Goal: Transaction & Acquisition: Subscribe to service/newsletter

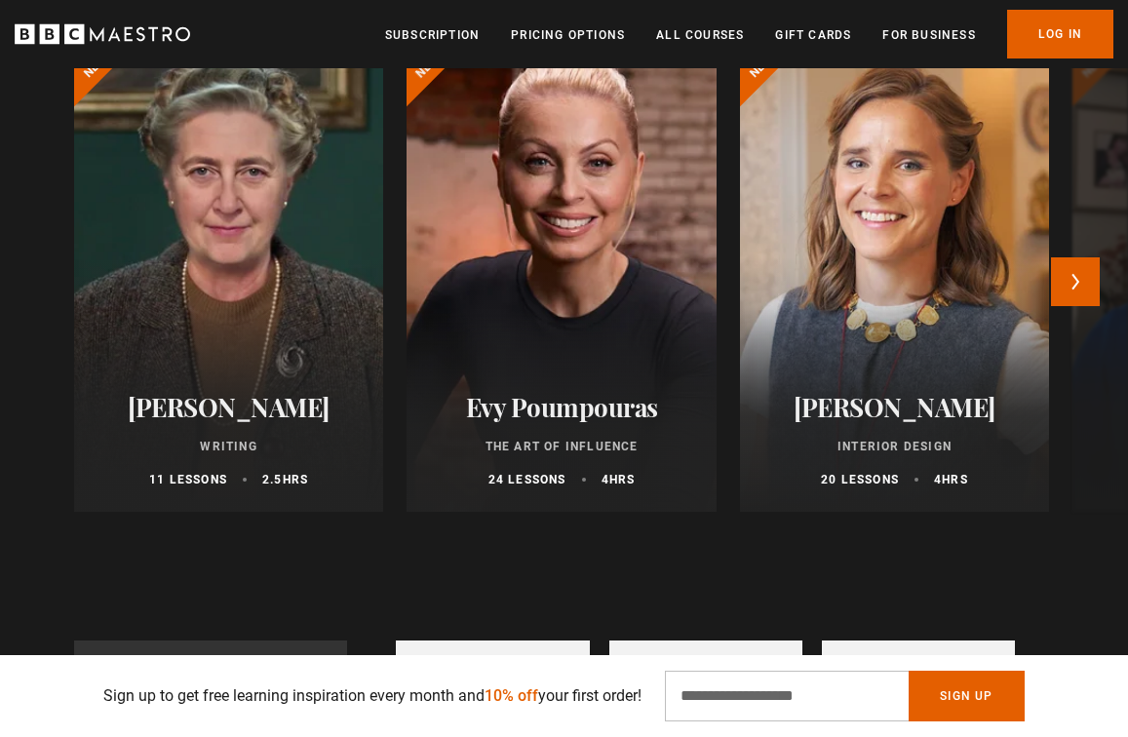
scroll to position [1028, 0]
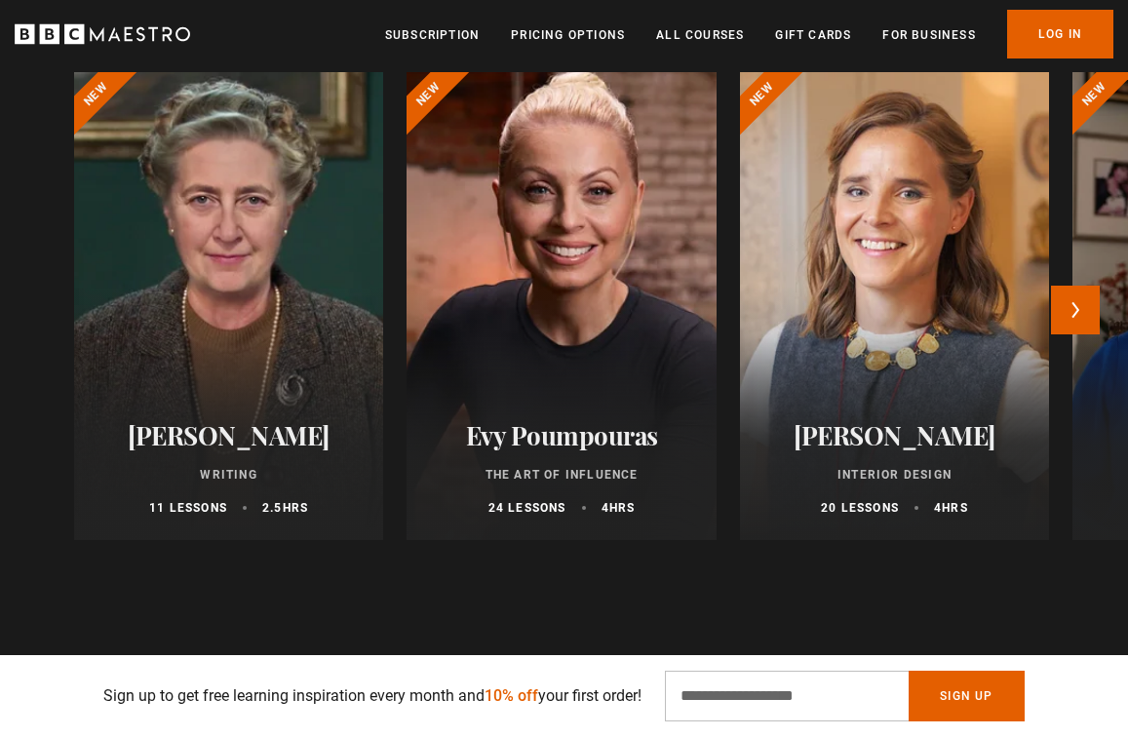
click at [597, 222] on div at bounding box center [562, 306] width 340 height 515
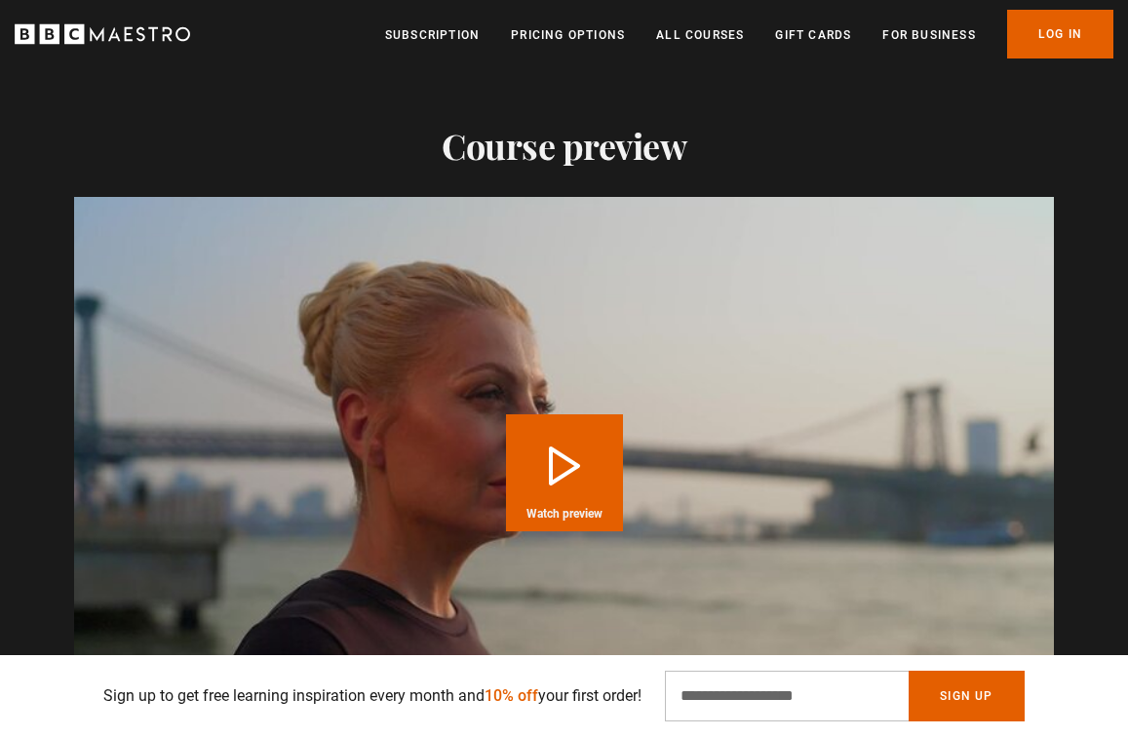
scroll to position [1898, 0]
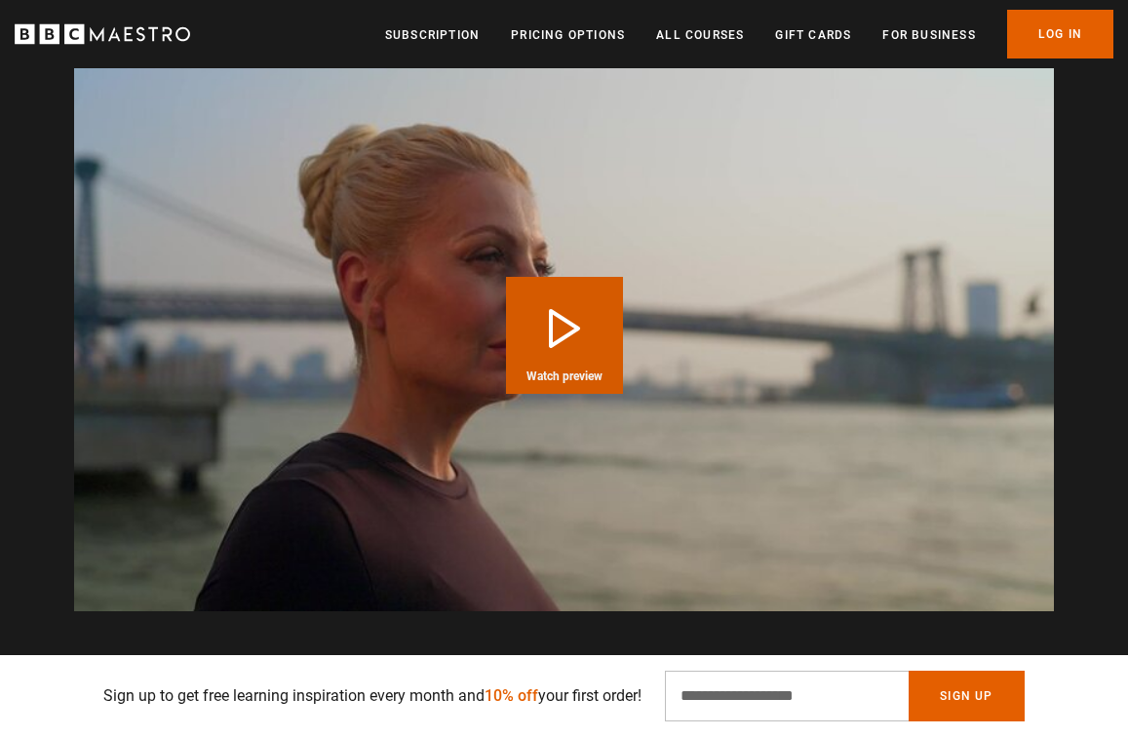
click at [590, 336] on button "Play Course overview for The Art of Influence with Evy Poumpouras Watch preview" at bounding box center [564, 335] width 117 height 117
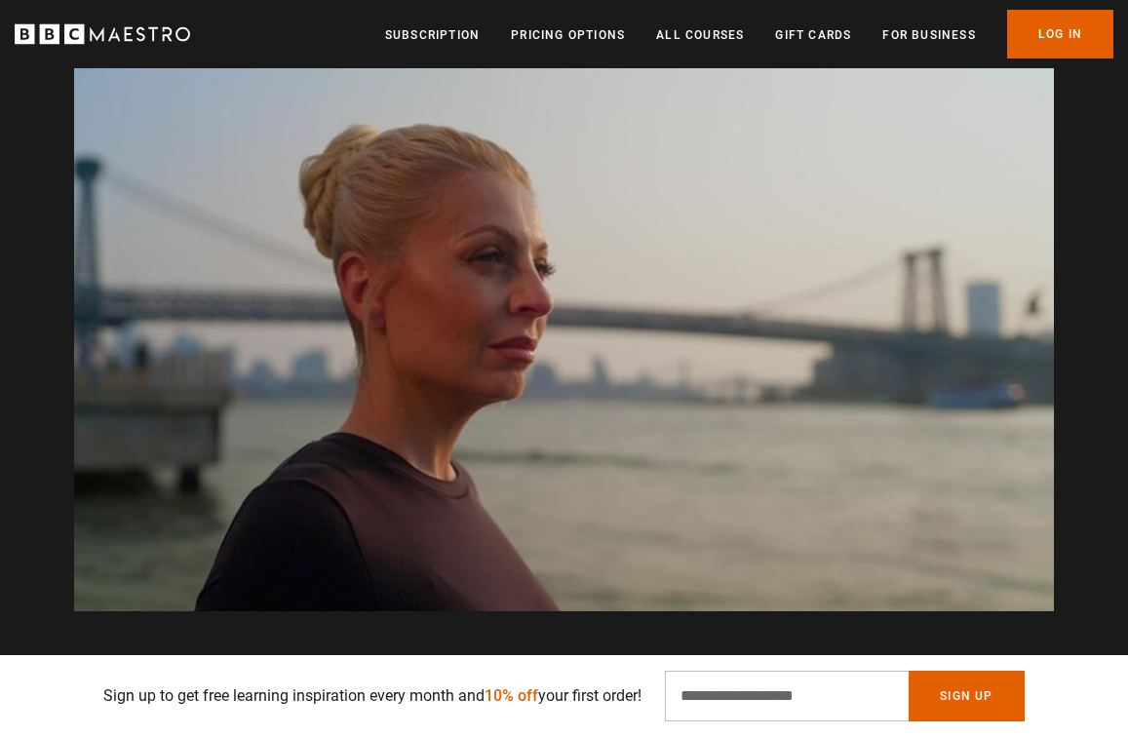
scroll to position [0, 1703]
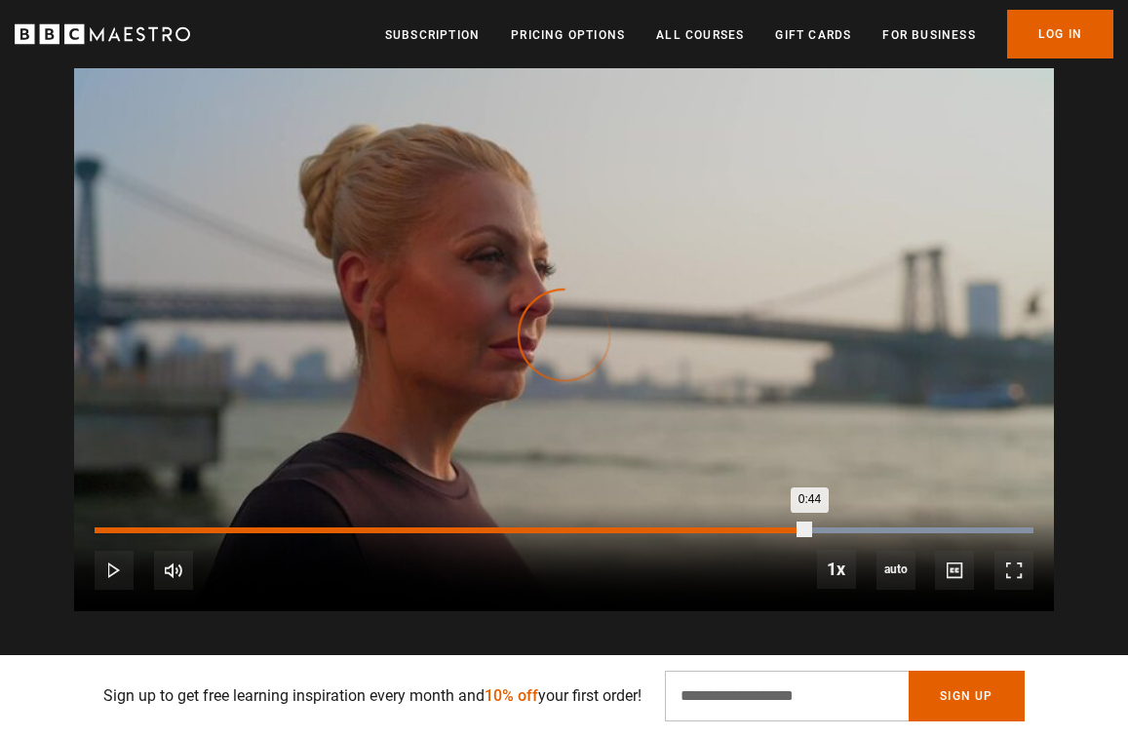
click at [808, 528] on div "Loaded : 100.00% 1:07 0:44" at bounding box center [564, 530] width 939 height 6
click at [927, 529] on div "Loaded : 100.00% 1:18 1:09" at bounding box center [564, 530] width 939 height 6
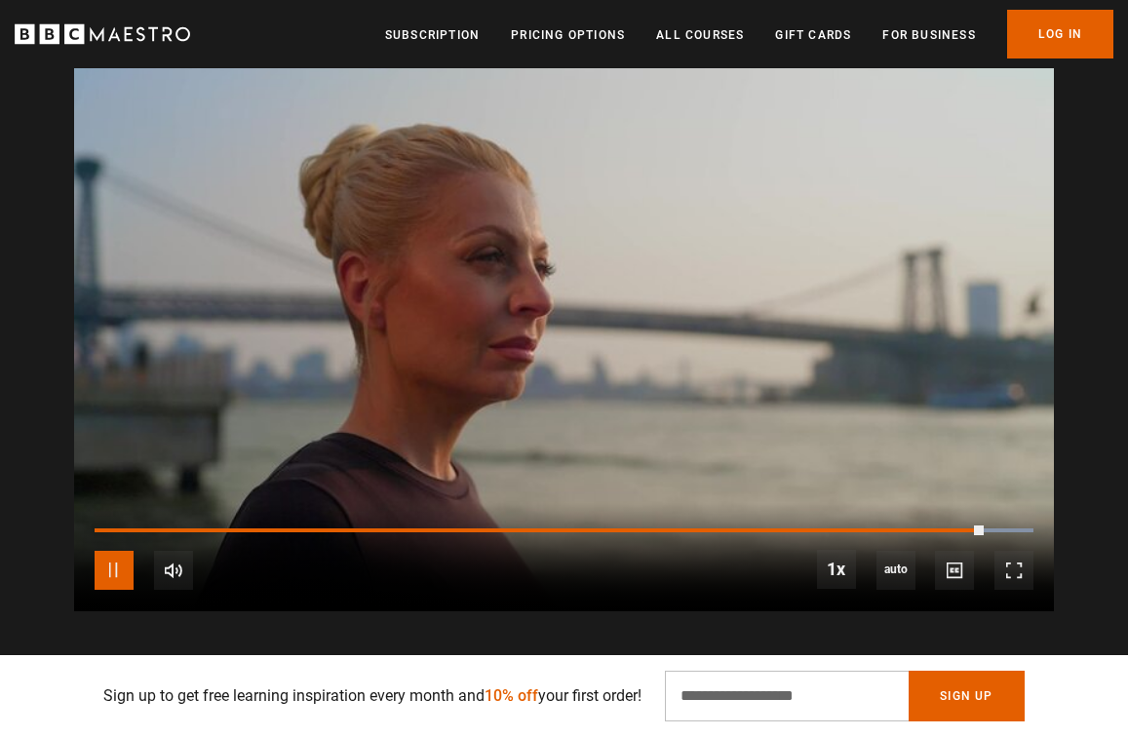
click at [114, 573] on span "Video Player" at bounding box center [114, 570] width 39 height 39
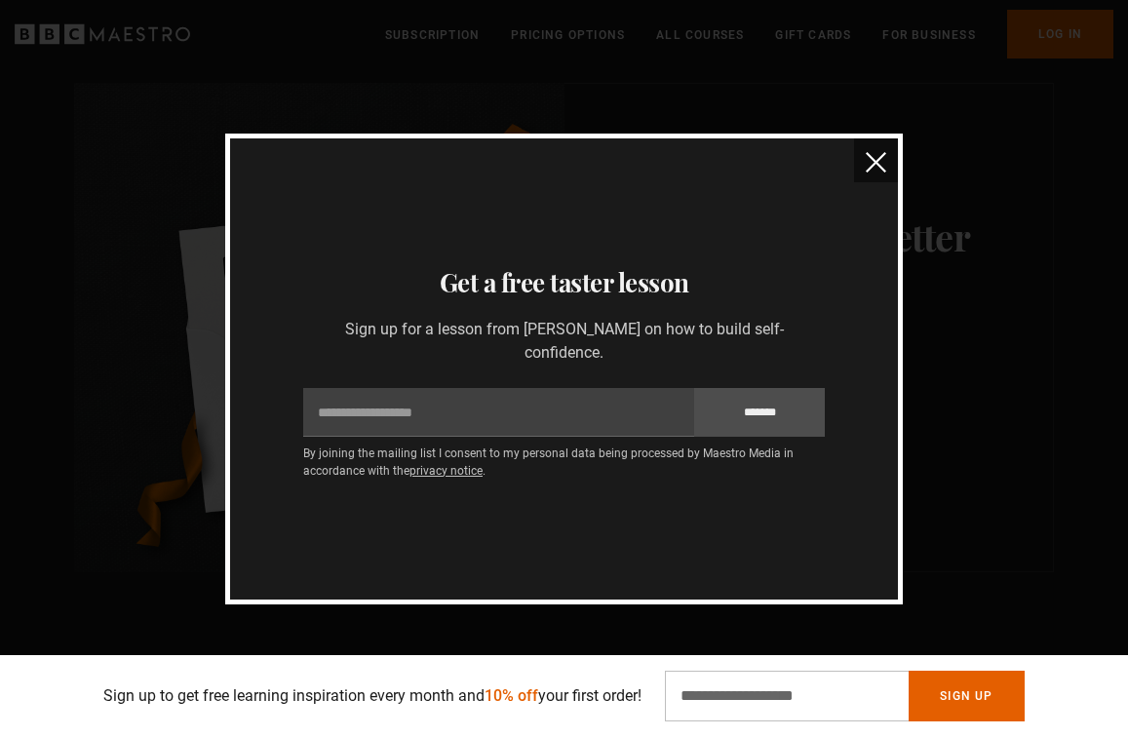
scroll to position [0, 2767]
click at [862, 166] on button "close" at bounding box center [876, 160] width 44 height 44
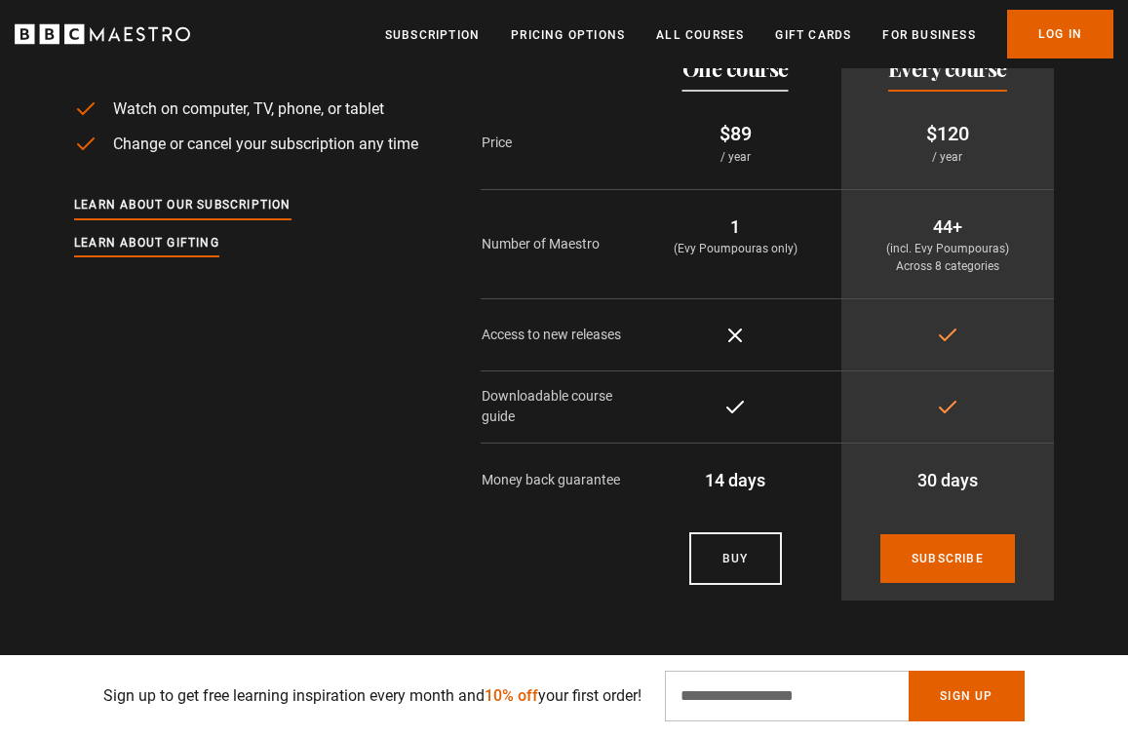
scroll to position [3981, 0]
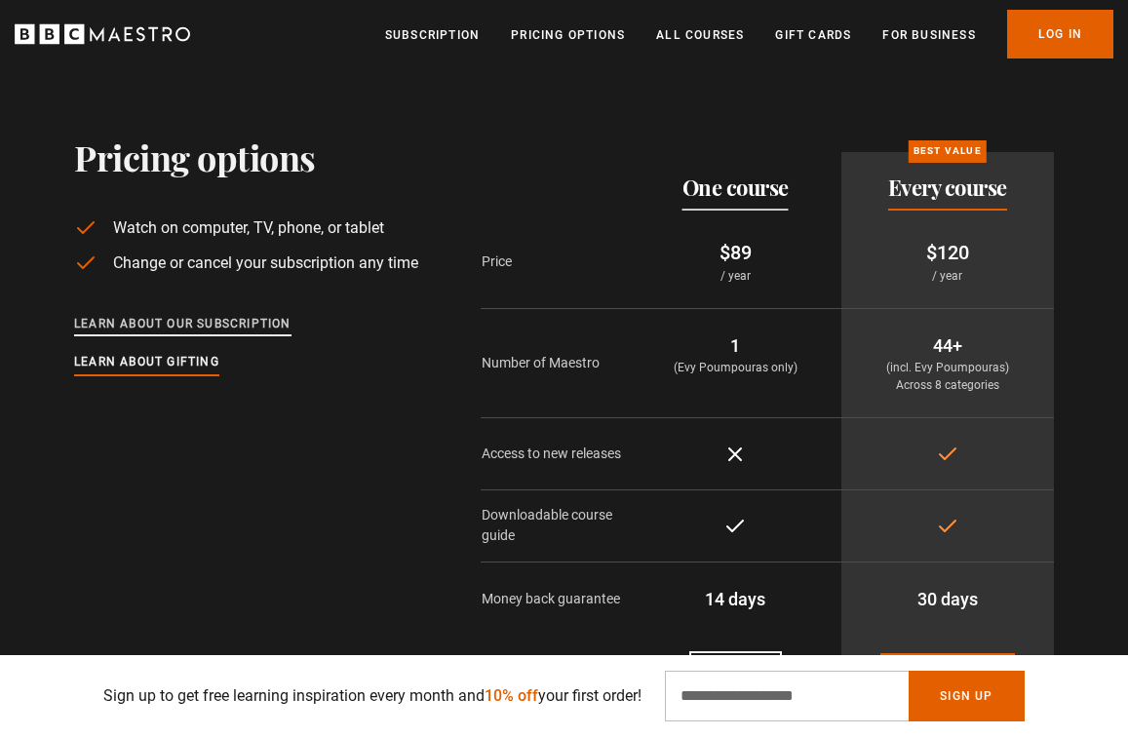
click at [222, 330] on link "Learn about our subscription" at bounding box center [182, 324] width 217 height 21
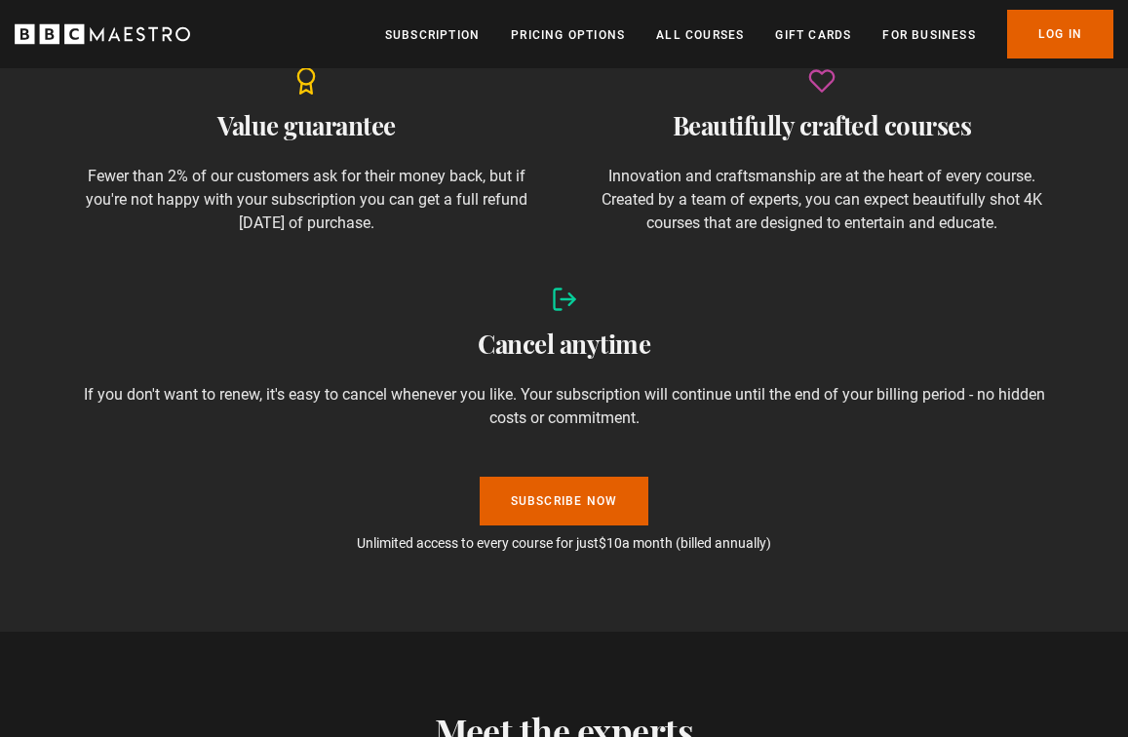
scroll to position [0, 426]
click at [527, 494] on link "Subscribe Now" at bounding box center [565, 501] width 170 height 49
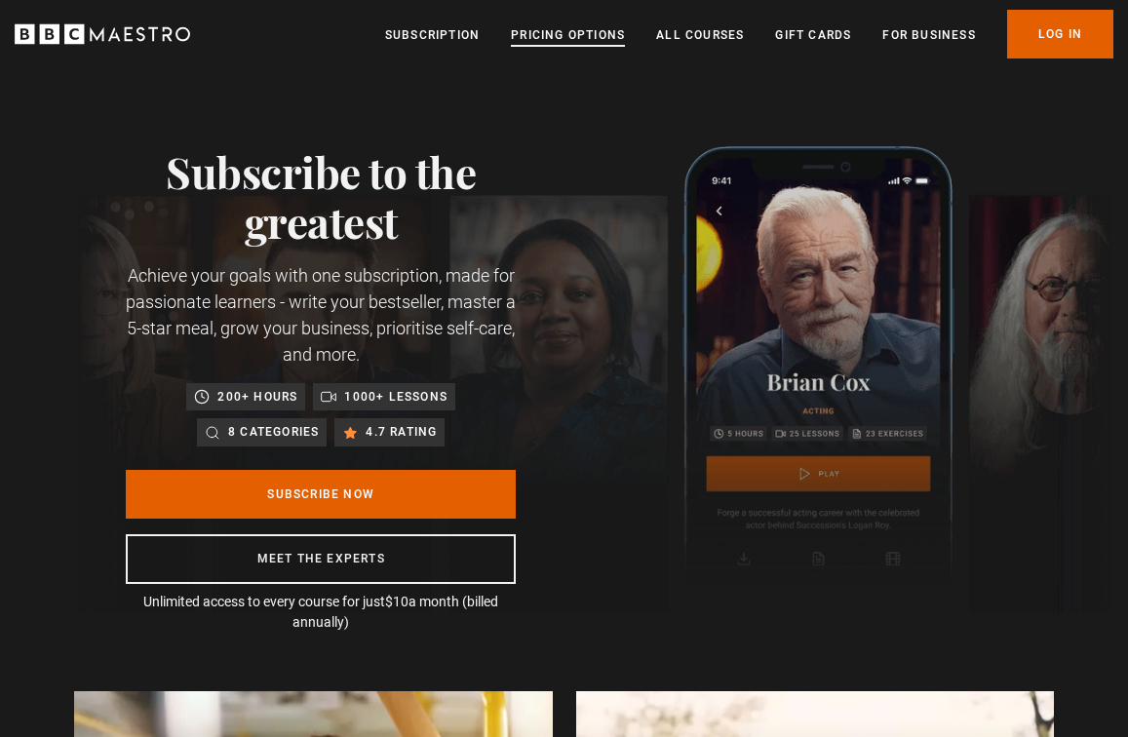
click at [569, 35] on link "Pricing Options" at bounding box center [568, 34] width 114 height 19
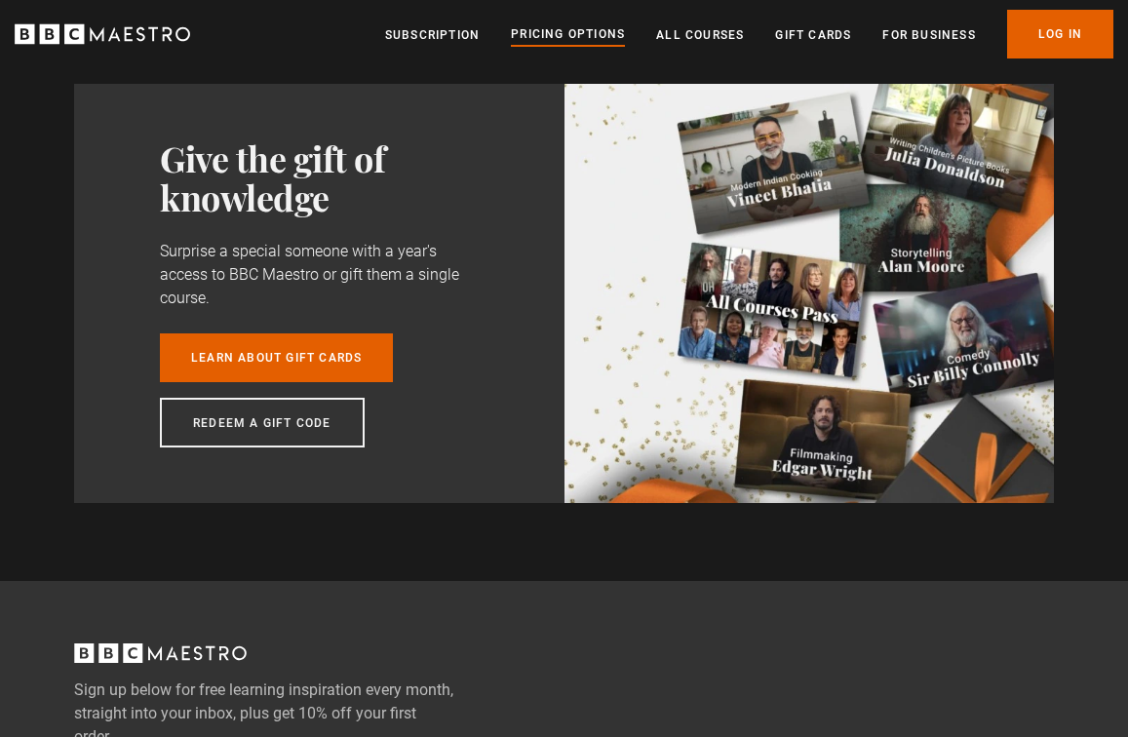
scroll to position [1473, 0]
